Goal: Transaction & Acquisition: Purchase product/service

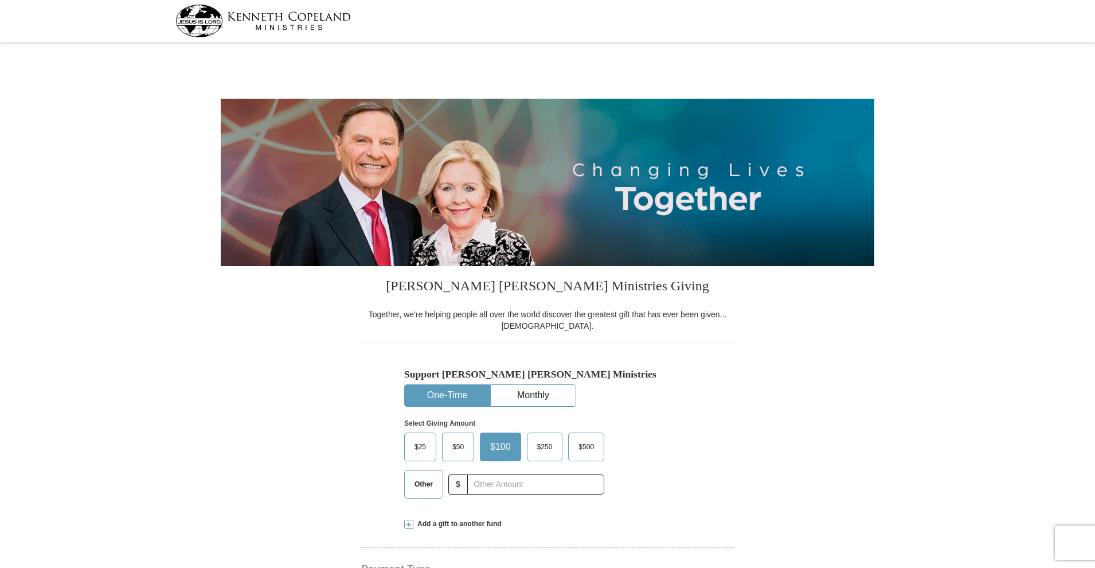
select select "FL"
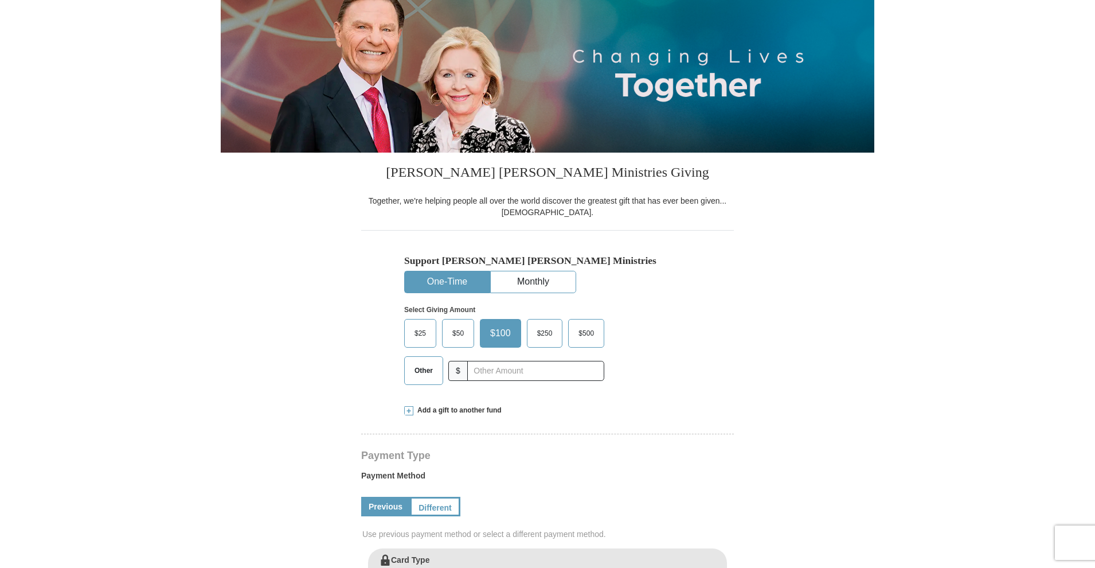
scroll to position [115, 0]
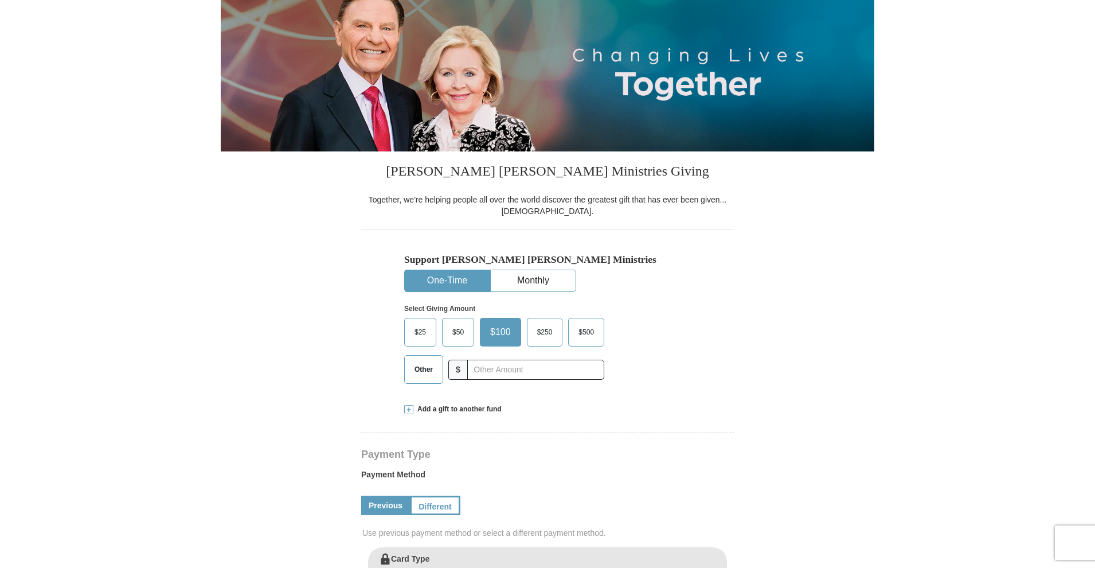
click at [431, 371] on span "Other" at bounding box center [424, 369] width 30 height 17
click at [0, 0] on input "Other" at bounding box center [0, 0] width 0 height 0
click at [490, 374] on input "text" at bounding box center [535, 369] width 127 height 20
type input "200.00"
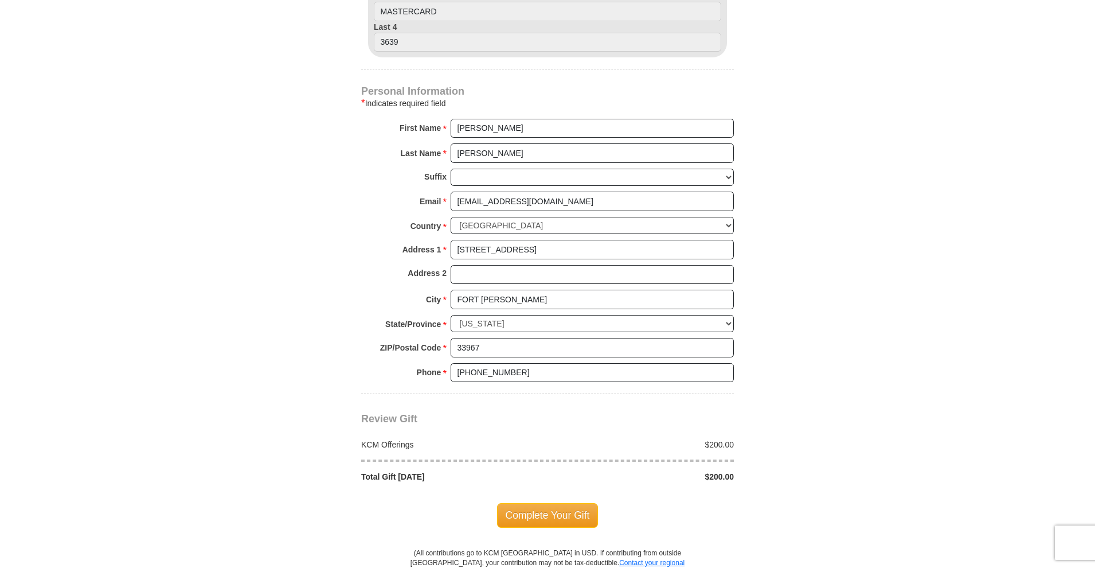
scroll to position [688, 0]
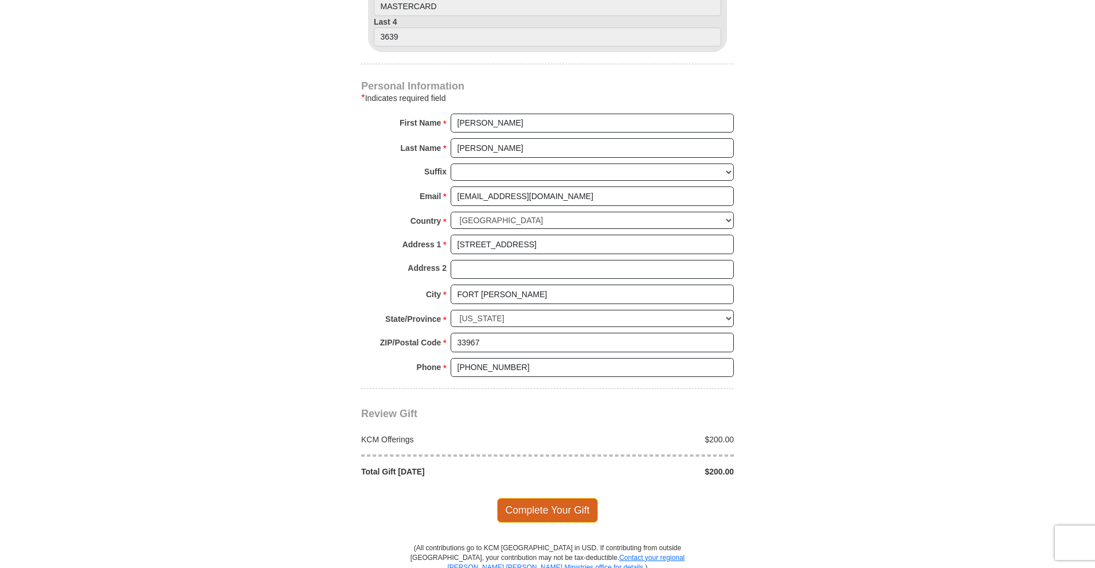
click at [550, 505] on span "Complete Your Gift" at bounding box center [547, 510] width 101 height 24
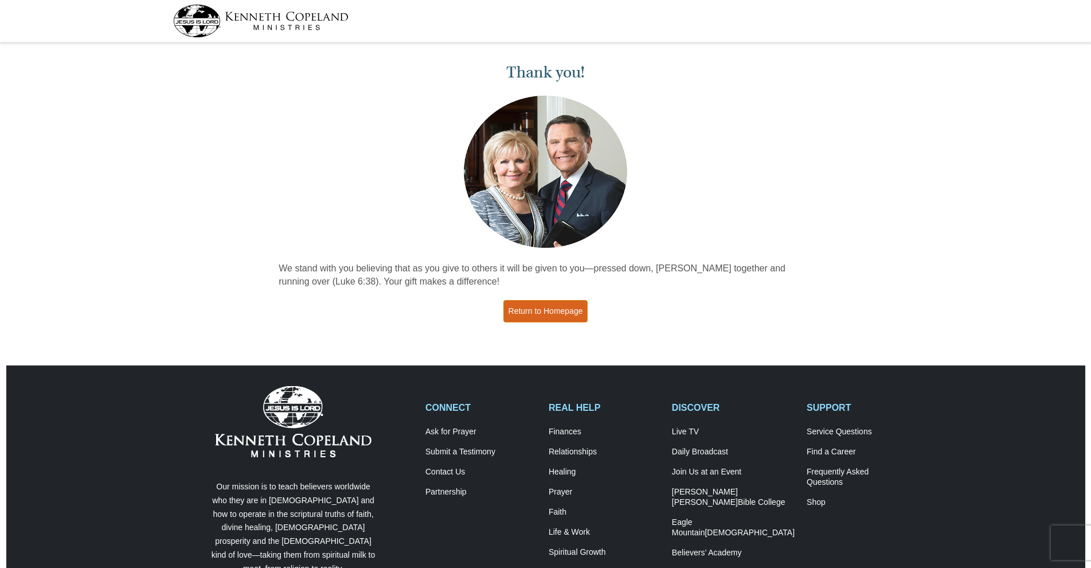
click at [531, 314] on link "Return to Homepage" at bounding box center [545, 311] width 85 height 22
